Goal: Information Seeking & Learning: Learn about a topic

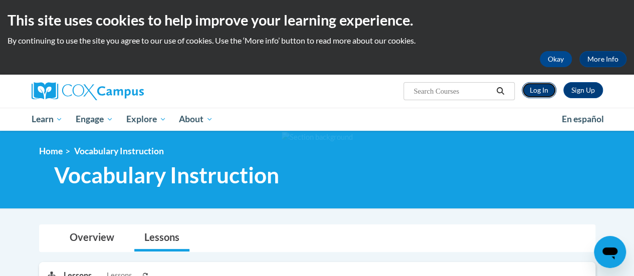
click at [545, 90] on link "Log In" at bounding box center [539, 90] width 35 height 16
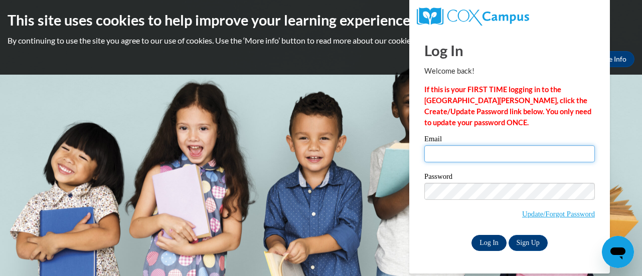
type input "rbinns@csd.k12.wi.us"
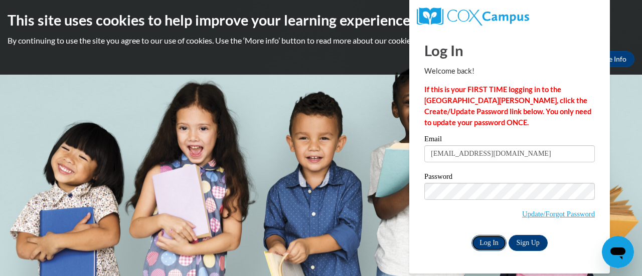
click at [491, 241] on input "Log In" at bounding box center [488, 243] width 35 height 16
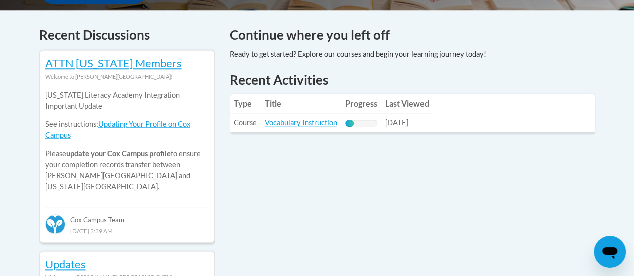
scroll to position [415, 0]
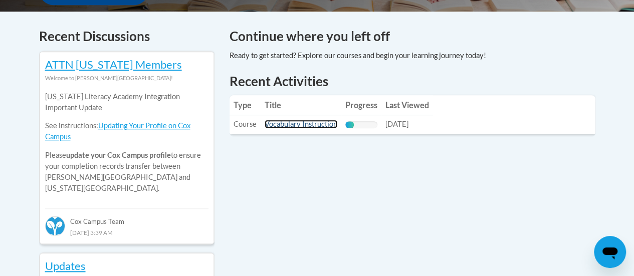
click at [291, 125] on link "Vocabulary Instruction" at bounding box center [301, 124] width 73 height 9
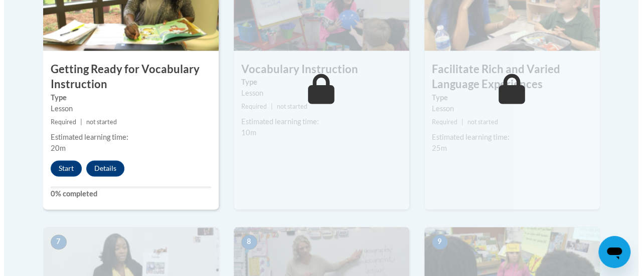
scroll to position [682, 0]
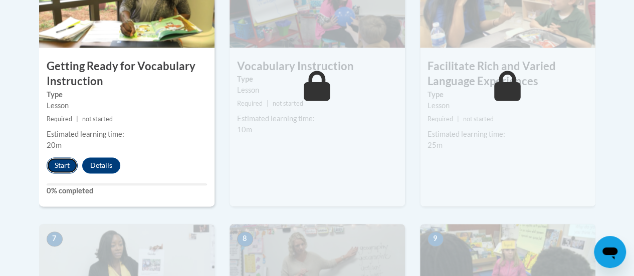
click at [66, 161] on button "Start" at bounding box center [62, 165] width 31 height 16
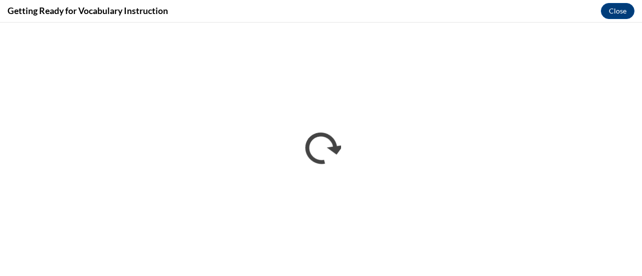
scroll to position [0, 0]
click at [616, 10] on button "Close" at bounding box center [618, 11] width 34 height 16
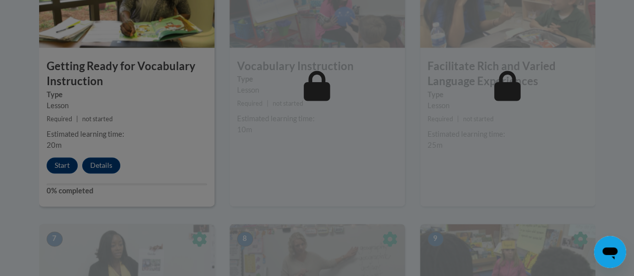
click at [64, 167] on div at bounding box center [317, 138] width 634 height 276
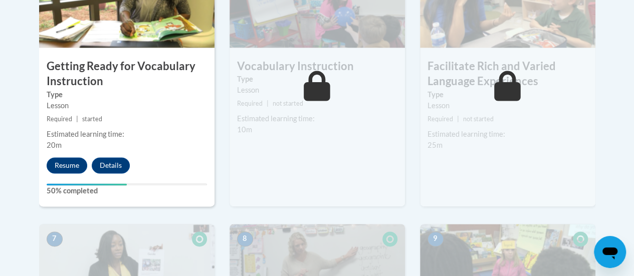
click at [67, 177] on div "4 Getting Ready for Vocabulary Instruction Type Lesson Required | started Estim…" at bounding box center [127, 76] width 176 height 259
click at [69, 162] on button "Resume" at bounding box center [67, 165] width 41 height 16
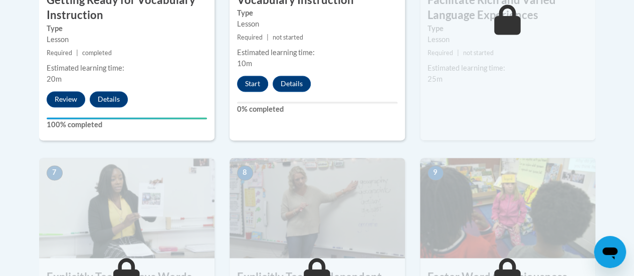
scroll to position [748, 0]
